Goal: Task Accomplishment & Management: Use online tool/utility

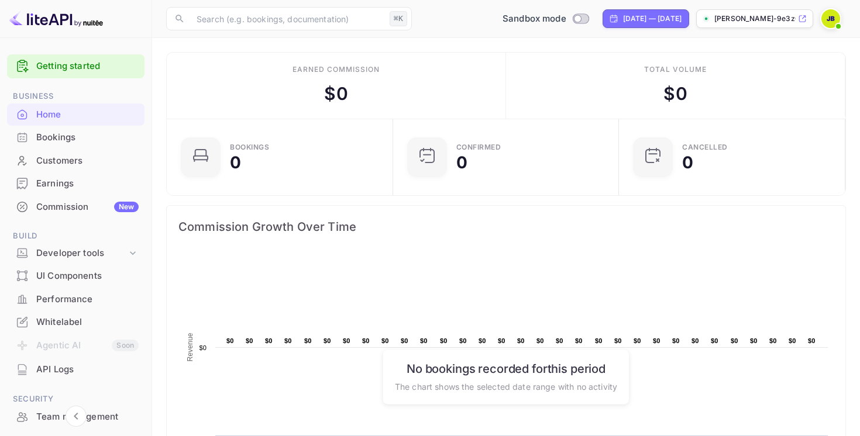
click at [79, 63] on link "Getting started" at bounding box center [87, 66] width 102 height 13
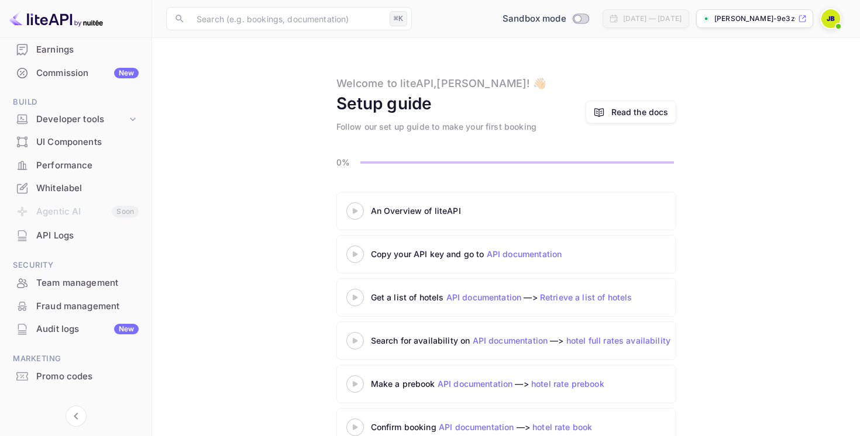
scroll to position [29, 0]
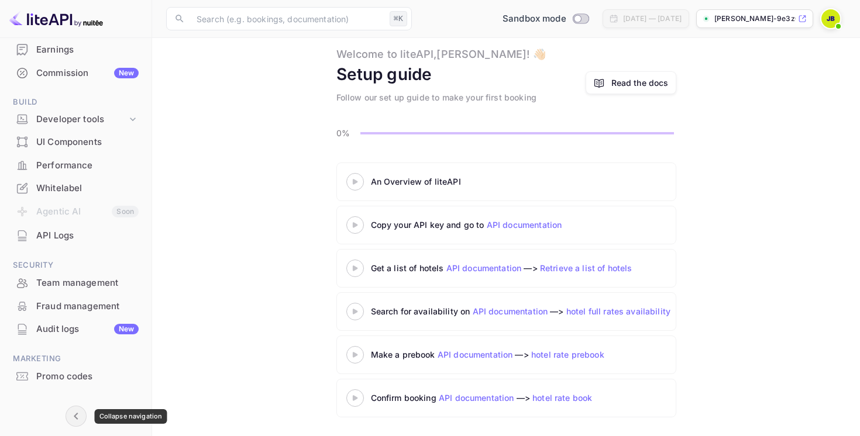
click at [80, 413] on icon "Collapse navigation" at bounding box center [76, 417] width 14 height 14
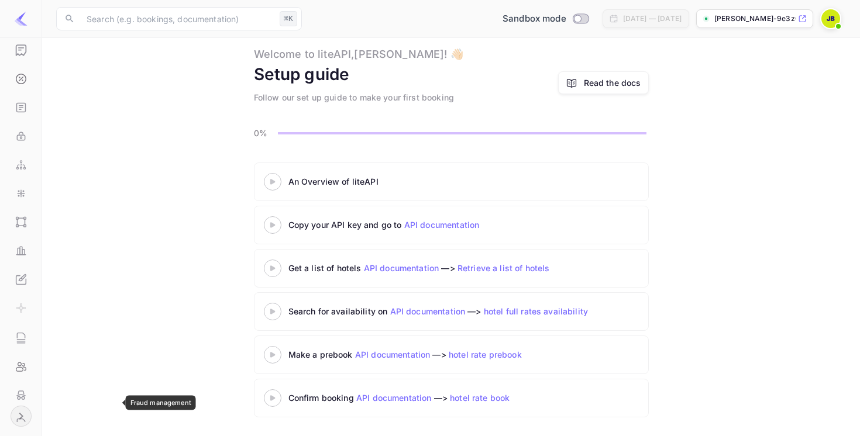
scroll to position [126, 0]
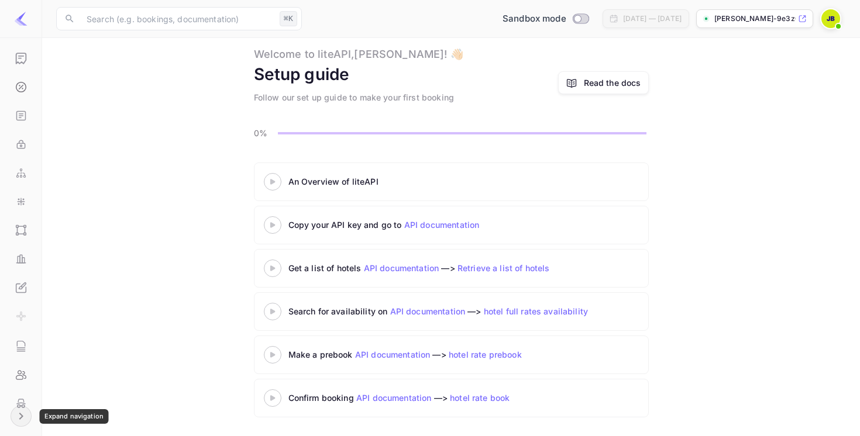
click at [27, 417] on icon "Expand navigation" at bounding box center [21, 417] width 14 height 14
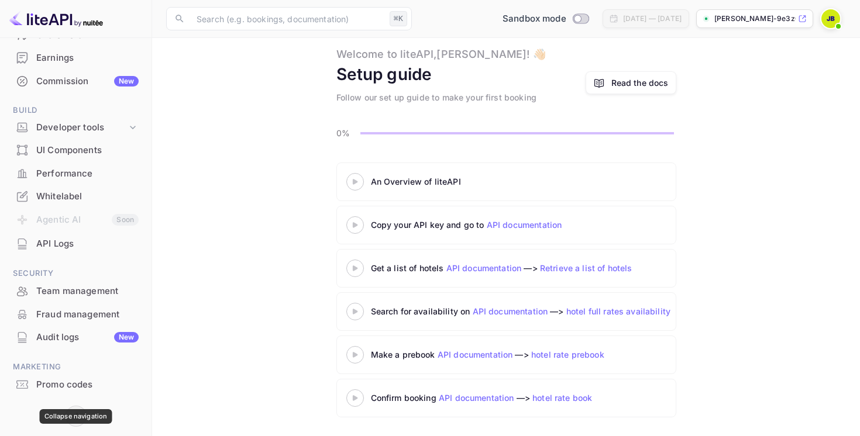
scroll to position [146, 0]
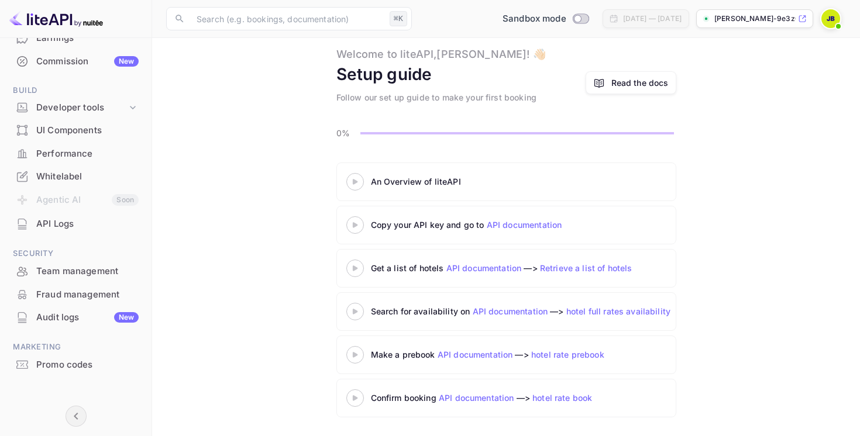
click at [81, 184] on div "Whitelabel" at bounding box center [76, 177] width 138 height 23
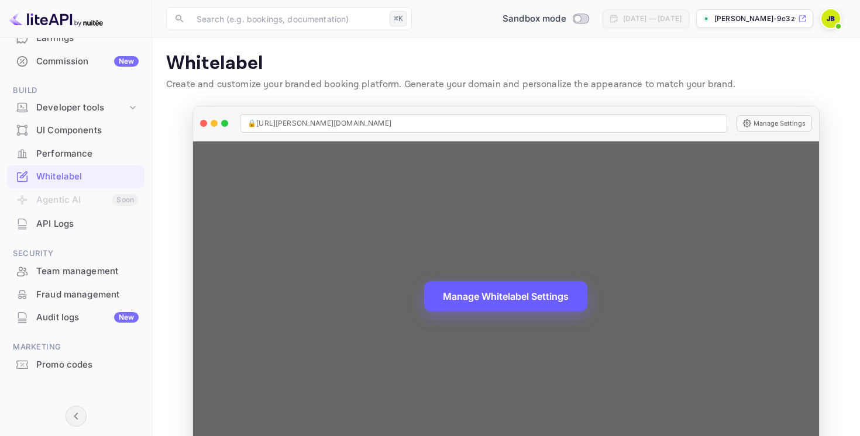
click at [475, 303] on button "Manage Whitelabel Settings" at bounding box center [505, 296] width 163 height 30
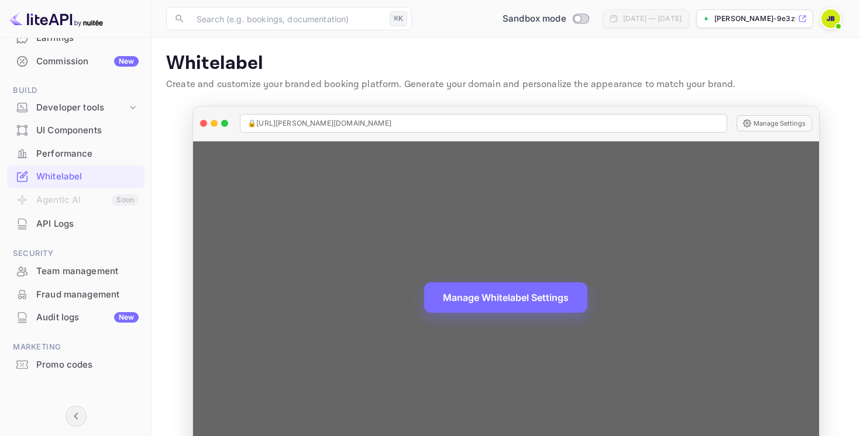
click at [353, 126] on span "🔒 [URL][PERSON_NAME][DOMAIN_NAME]" at bounding box center [320, 123] width 144 height 11
copy span "🔒 [URL][PERSON_NAME][DOMAIN_NAME]"
